Goal: Find specific page/section: Find specific page/section

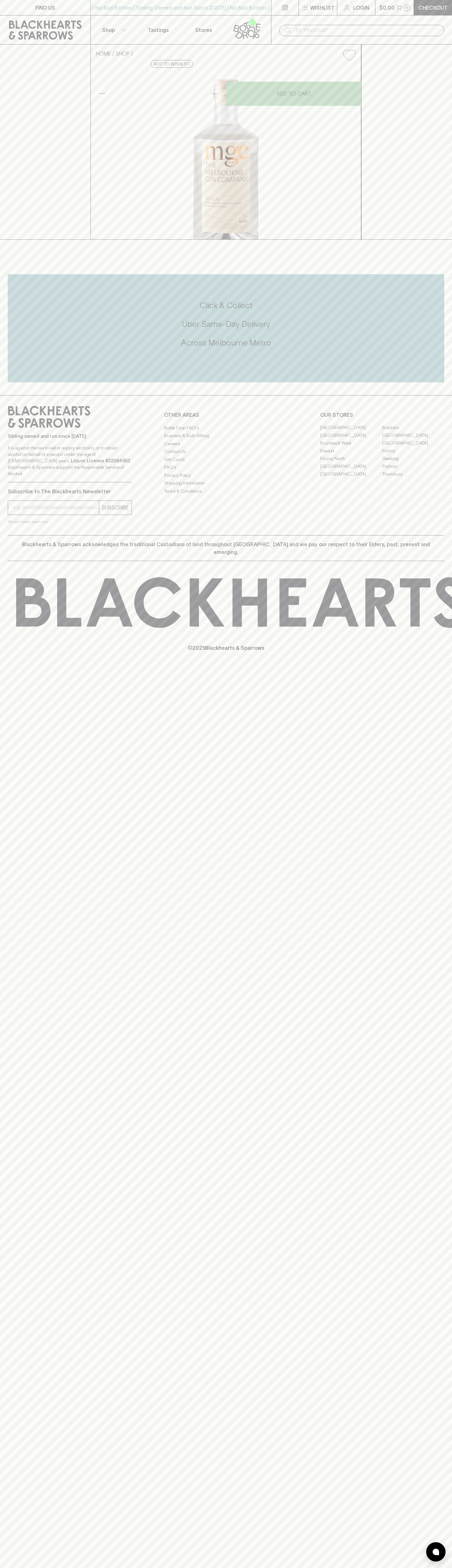
click at [224, 27] on link "Stores" at bounding box center [203, 29] width 45 height 29
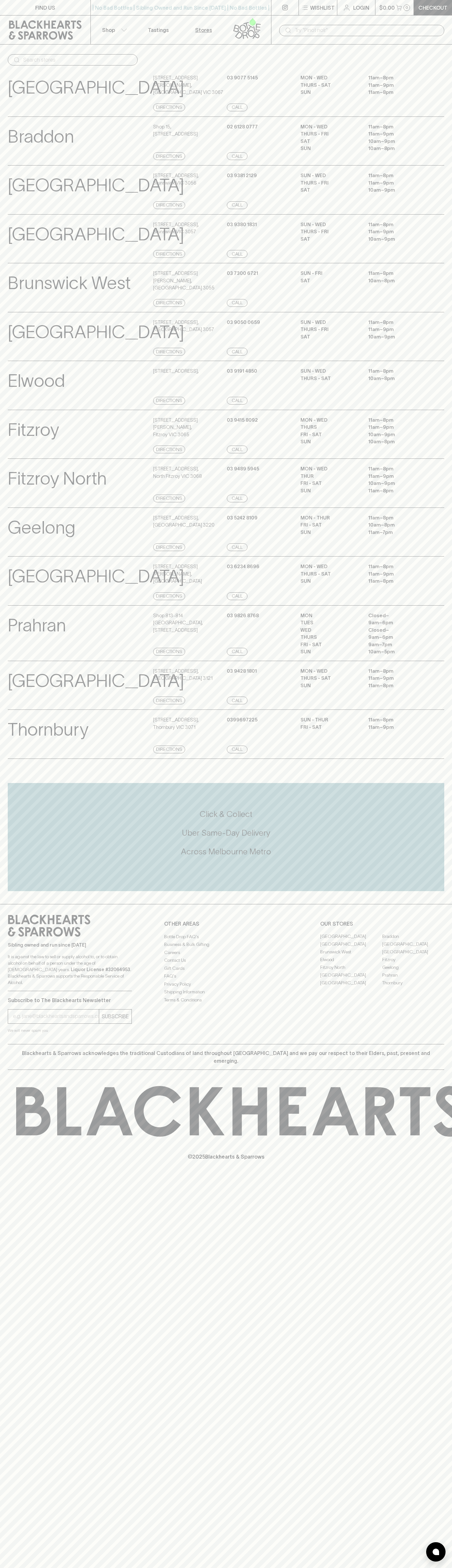
click at [239, 1567] on html "FIND US | No Bad Bottles | Sibling Owned and Run Since [DATE] | No Bad Bottles …" at bounding box center [226, 784] width 452 height 1568
click at [8, 1044] on div "Sibling owned and run since [DATE] It is against the law to sell or supply alco…" at bounding box center [226, 974] width 452 height 140
